Goal: Task Accomplishment & Management: Manage account settings

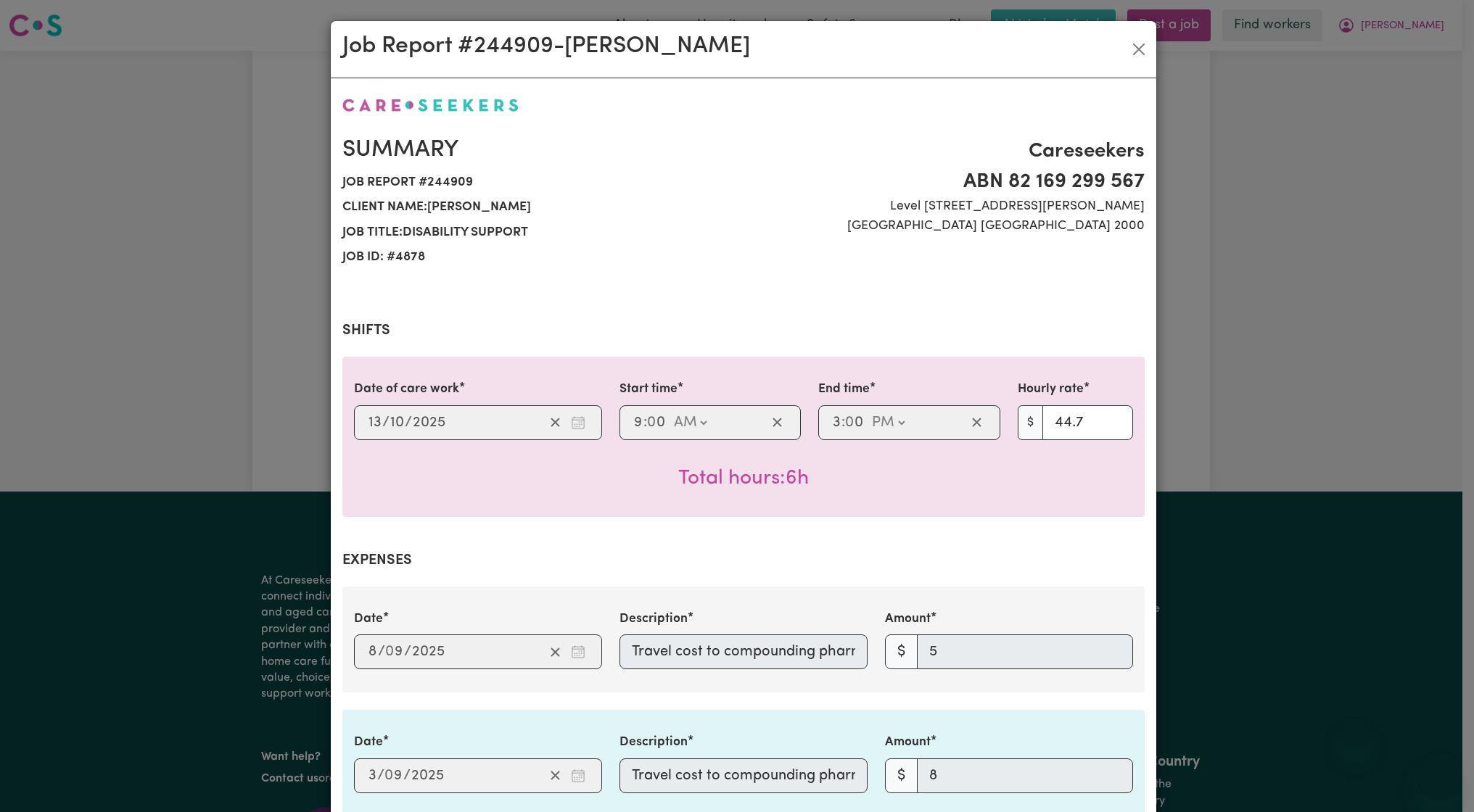
select select "pm"
click at [1130, 55] on button "Close" at bounding box center [1139, 49] width 23 height 23
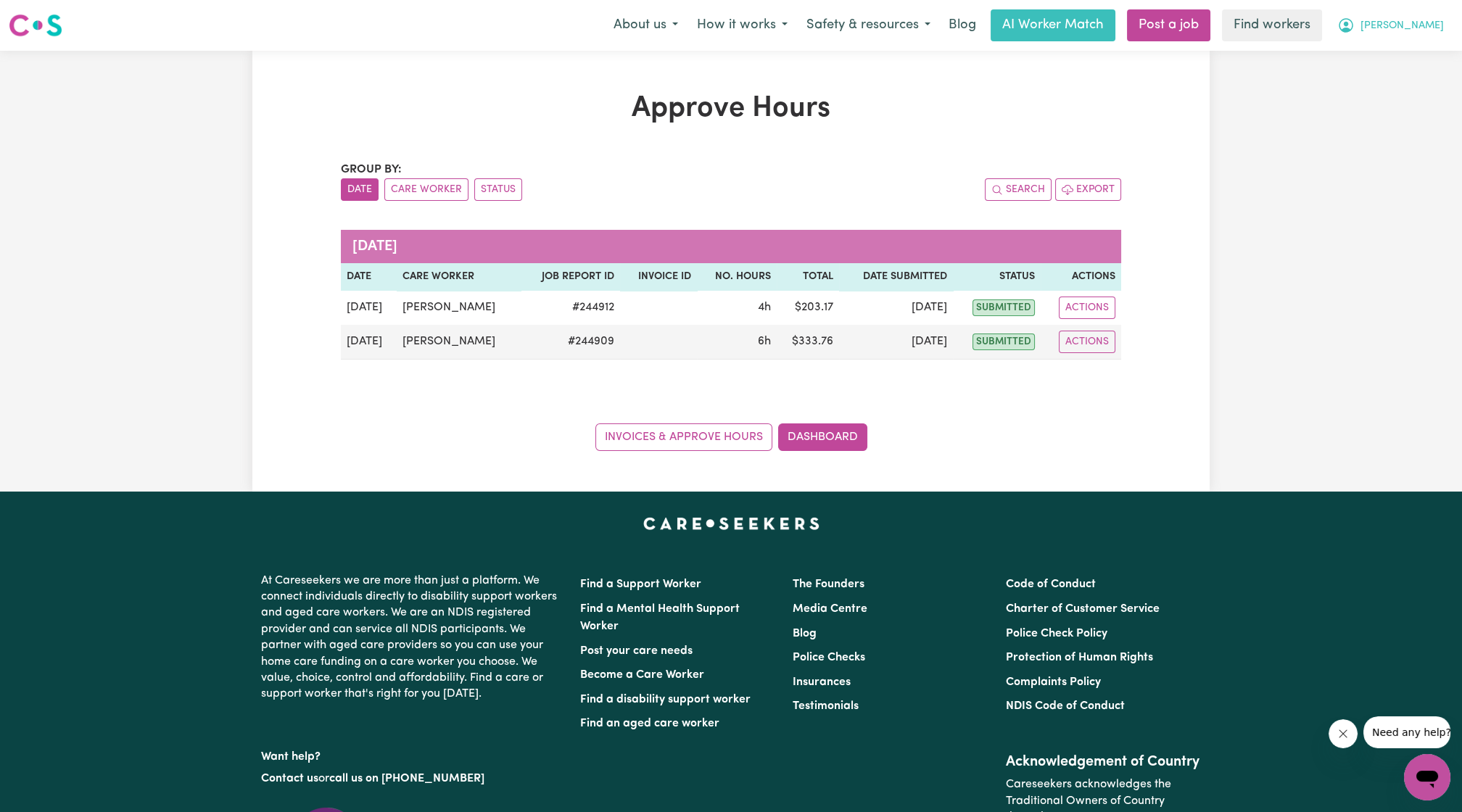
click at [1353, 31] on icon "My Account" at bounding box center [1345, 25] width 15 height 15
click at [1398, 81] on link "Logout" at bounding box center [1394, 84] width 114 height 28
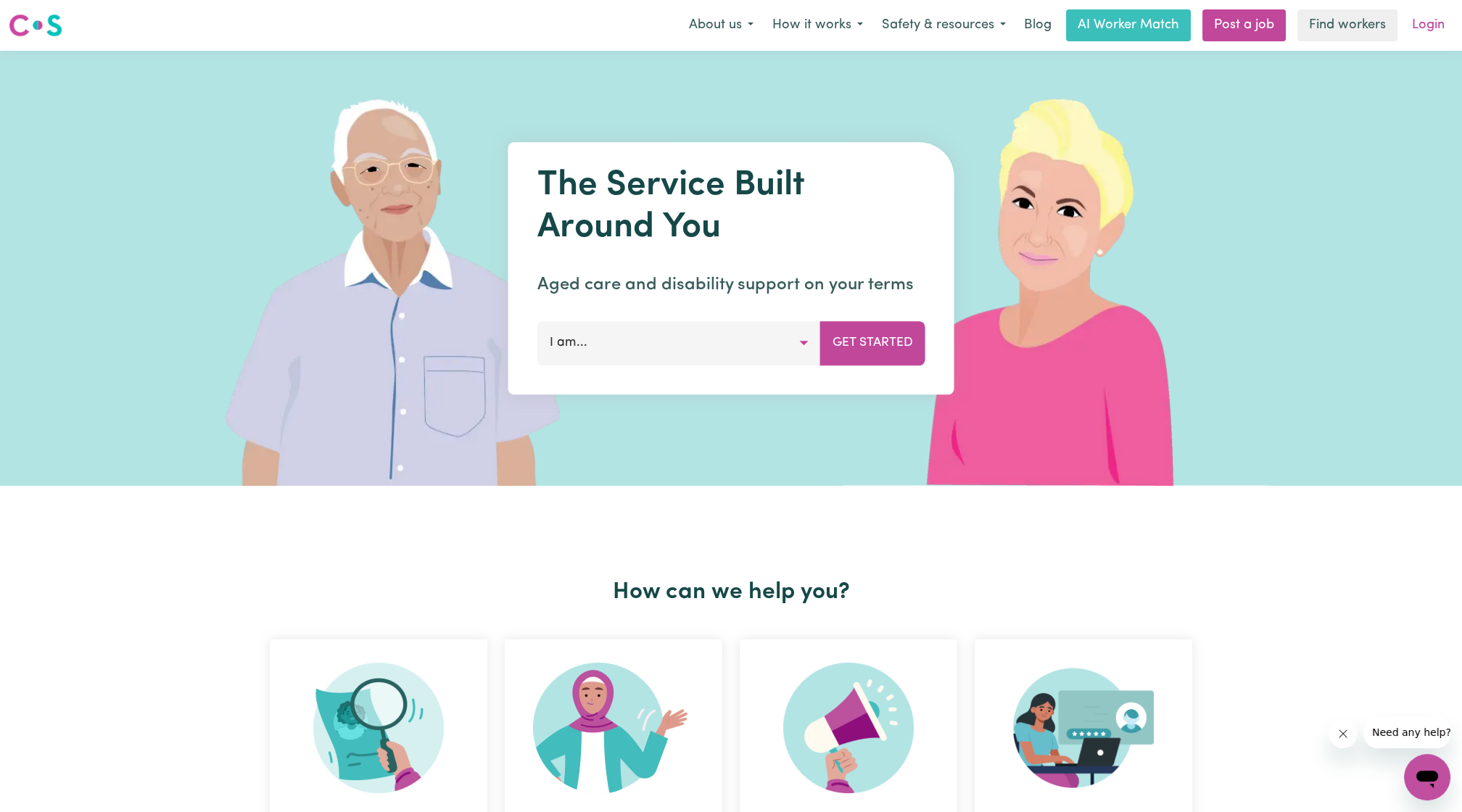
click at [1447, 18] on link "Login" at bounding box center [1427, 25] width 50 height 32
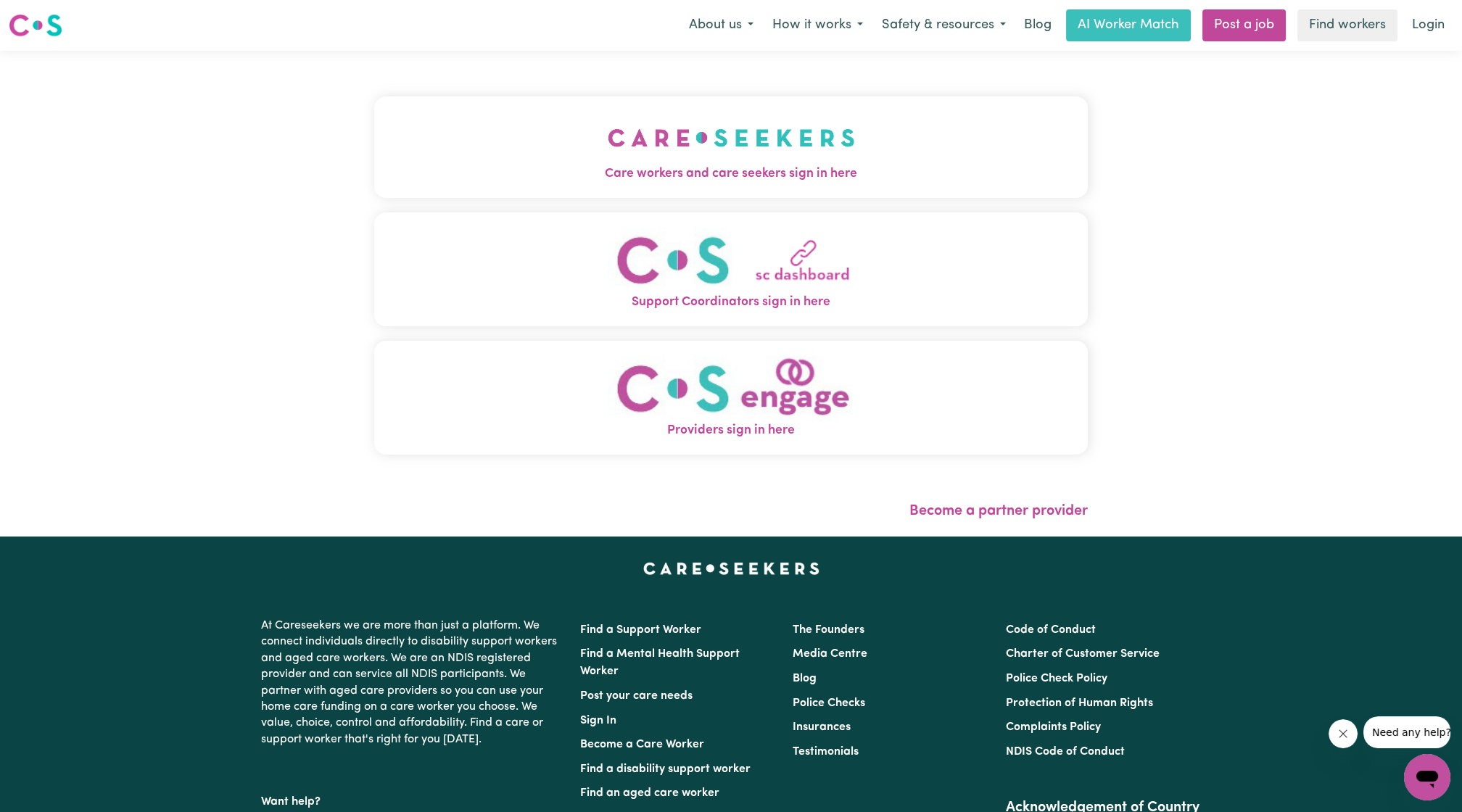
click at [693, 141] on img "Care workers and care seekers sign in here" at bounding box center [731, 138] width 247 height 54
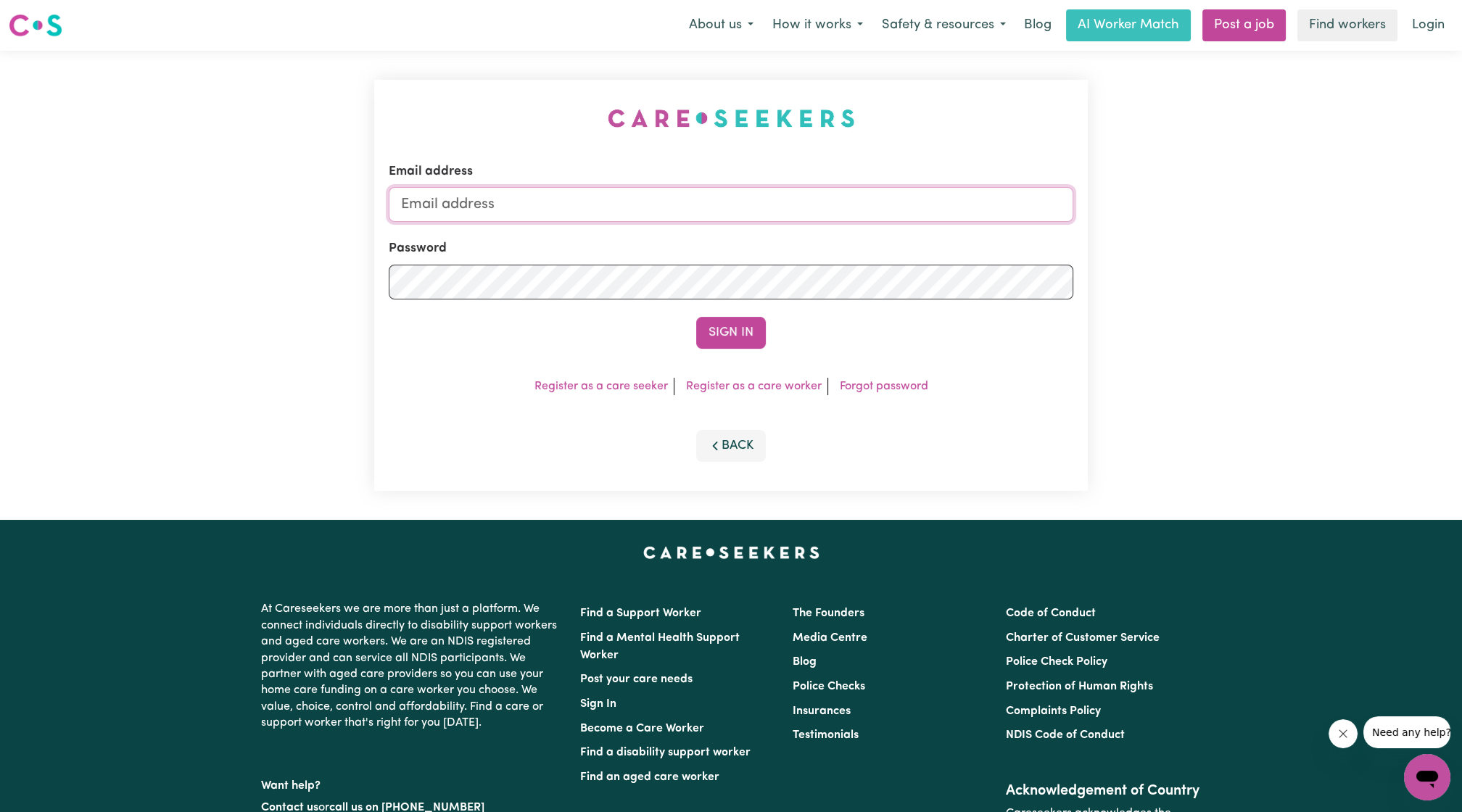
click at [609, 211] on input "Email address" at bounding box center [731, 204] width 685 height 35
drag, startPoint x: 476, startPoint y: 210, endPoint x: 761, endPoint y: 233, distance: 285.9
click at [761, 233] on form "Email address [EMAIL_ADDRESS][PERSON_NAME][DOMAIN_NAME] Password Sign In" at bounding box center [731, 255] width 685 height 187
type input "[EMAIL_ADDRESS][DOMAIN_NAME]"
click at [728, 333] on button "Sign In" at bounding box center [731, 333] width 70 height 32
